Goal: Check status

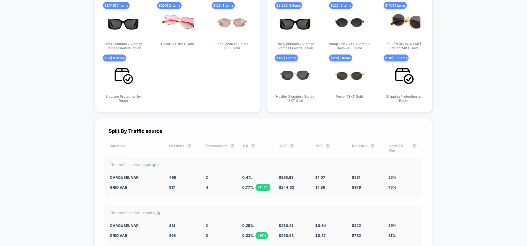
scroll to position [1001, 0]
